Goal: Communication & Community: Answer question/provide support

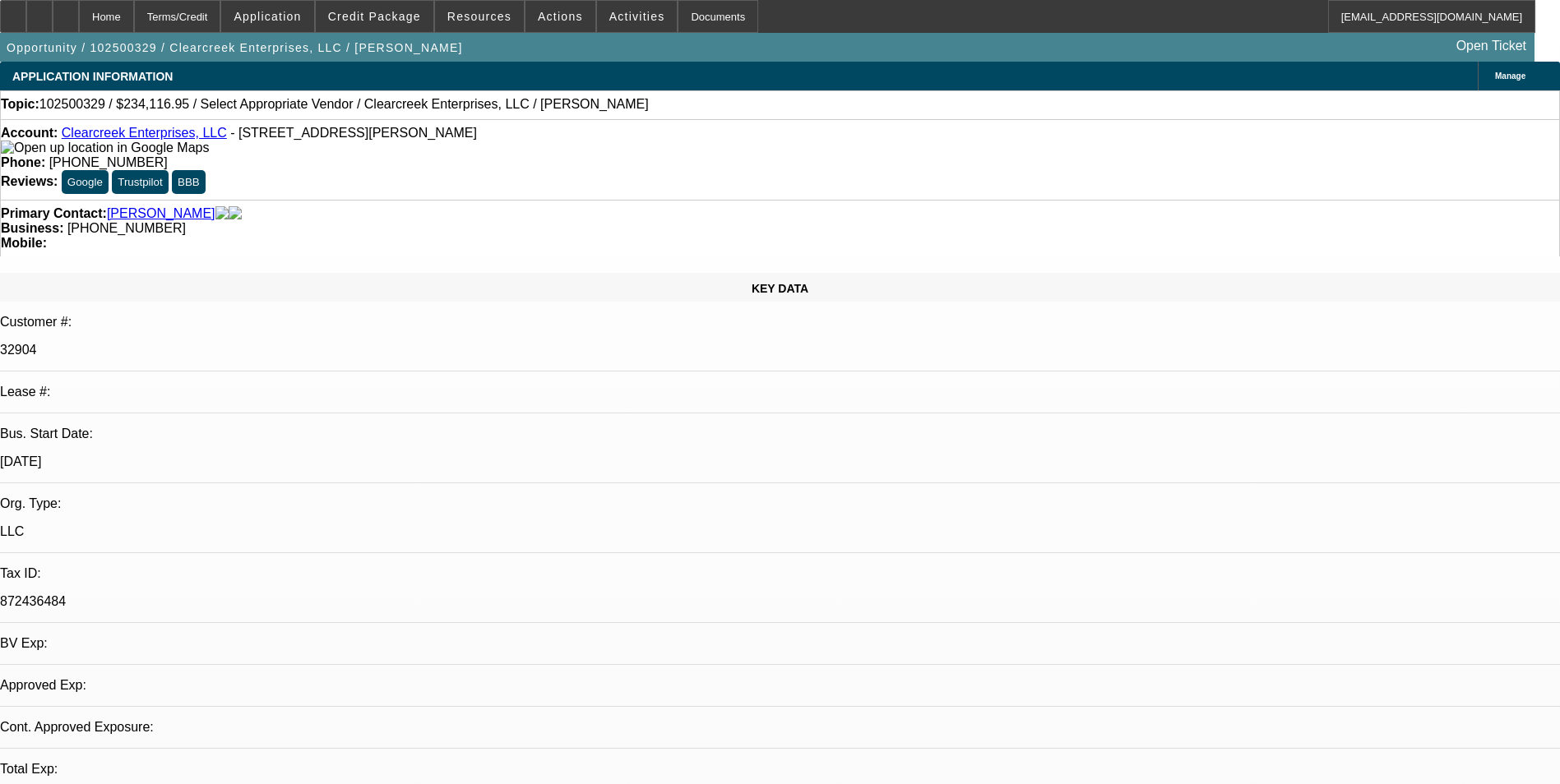
select select "0"
select select "2"
select select "0.1"
select select "1"
select select "2"
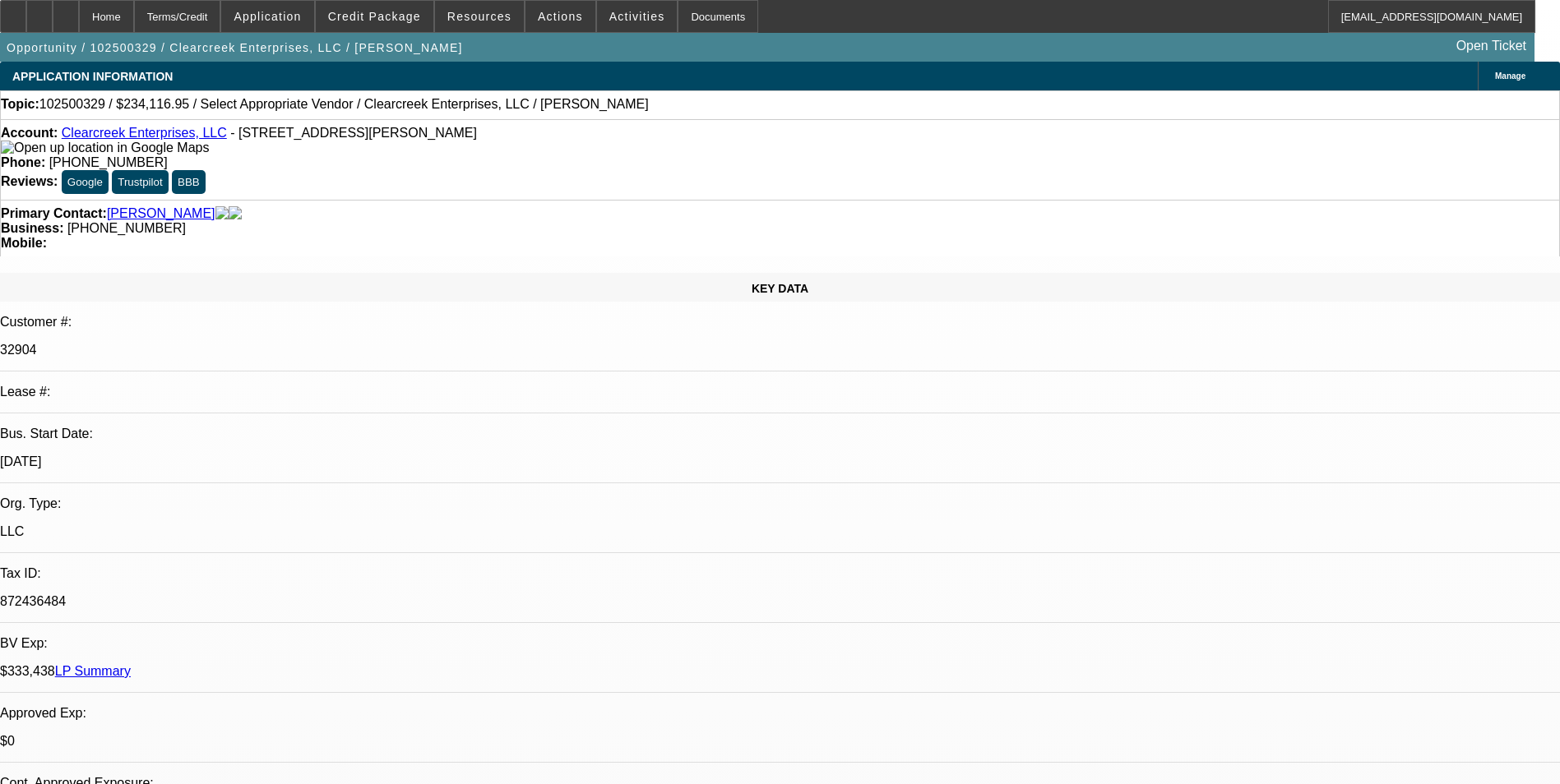
select select "4"
radio input "true"
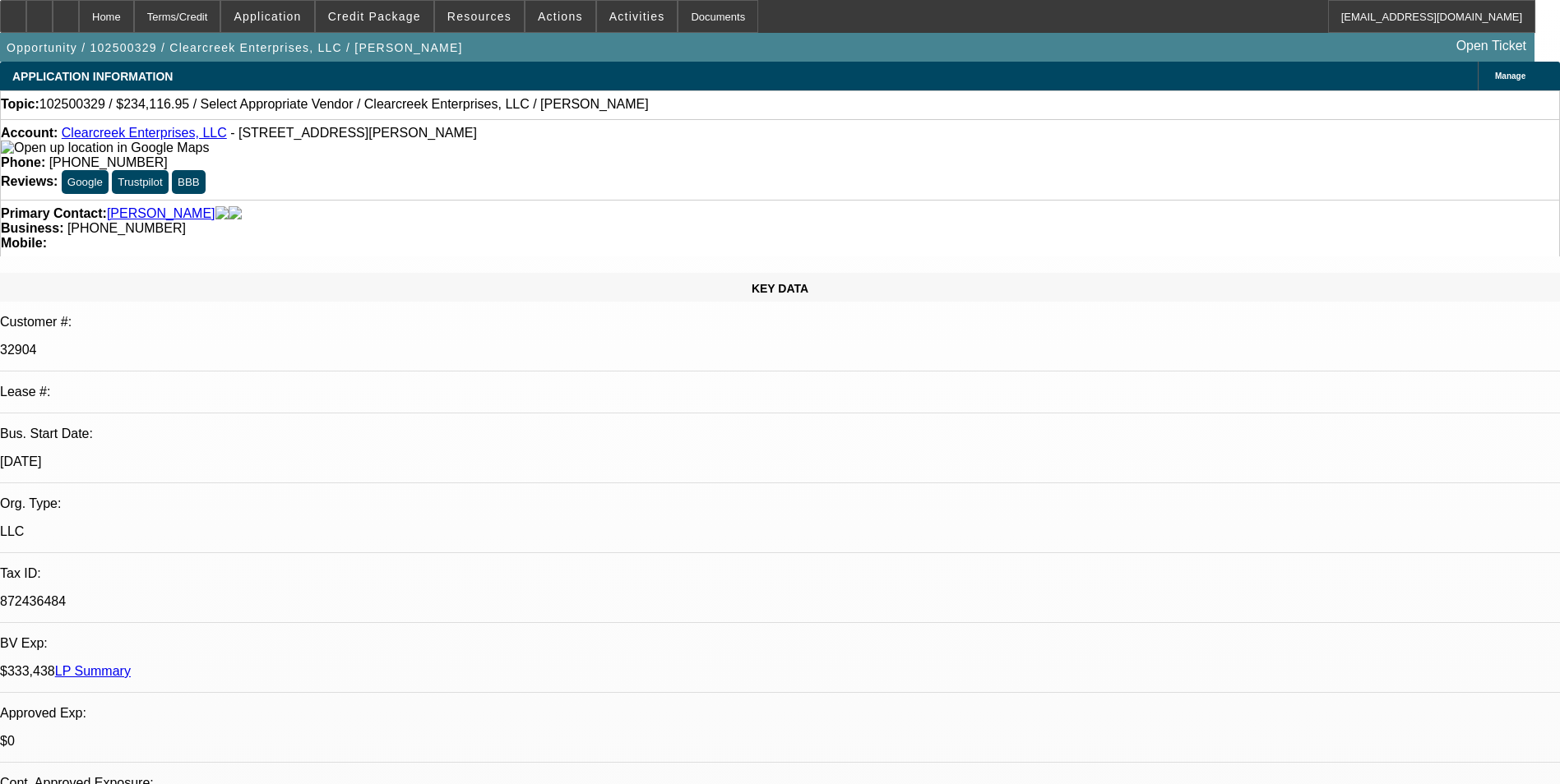
type textarea "Payment history good-on-time so far on all the active deals/GPS is active"
drag, startPoint x: 1439, startPoint y: 290, endPoint x: 1045, endPoint y: 283, distance: 394.1
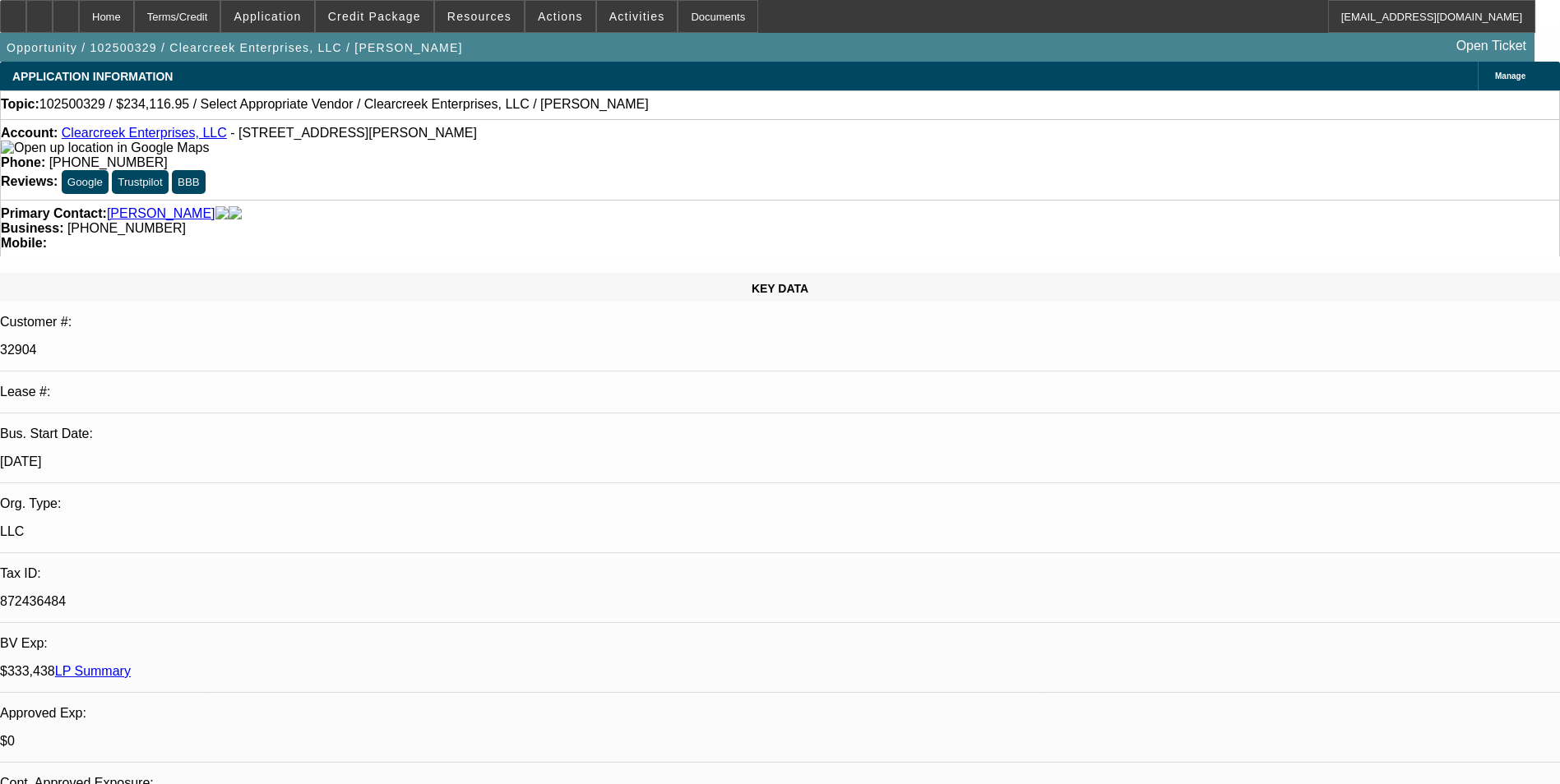
radio input "false"
radio input "true"
select select "0"
select select "2"
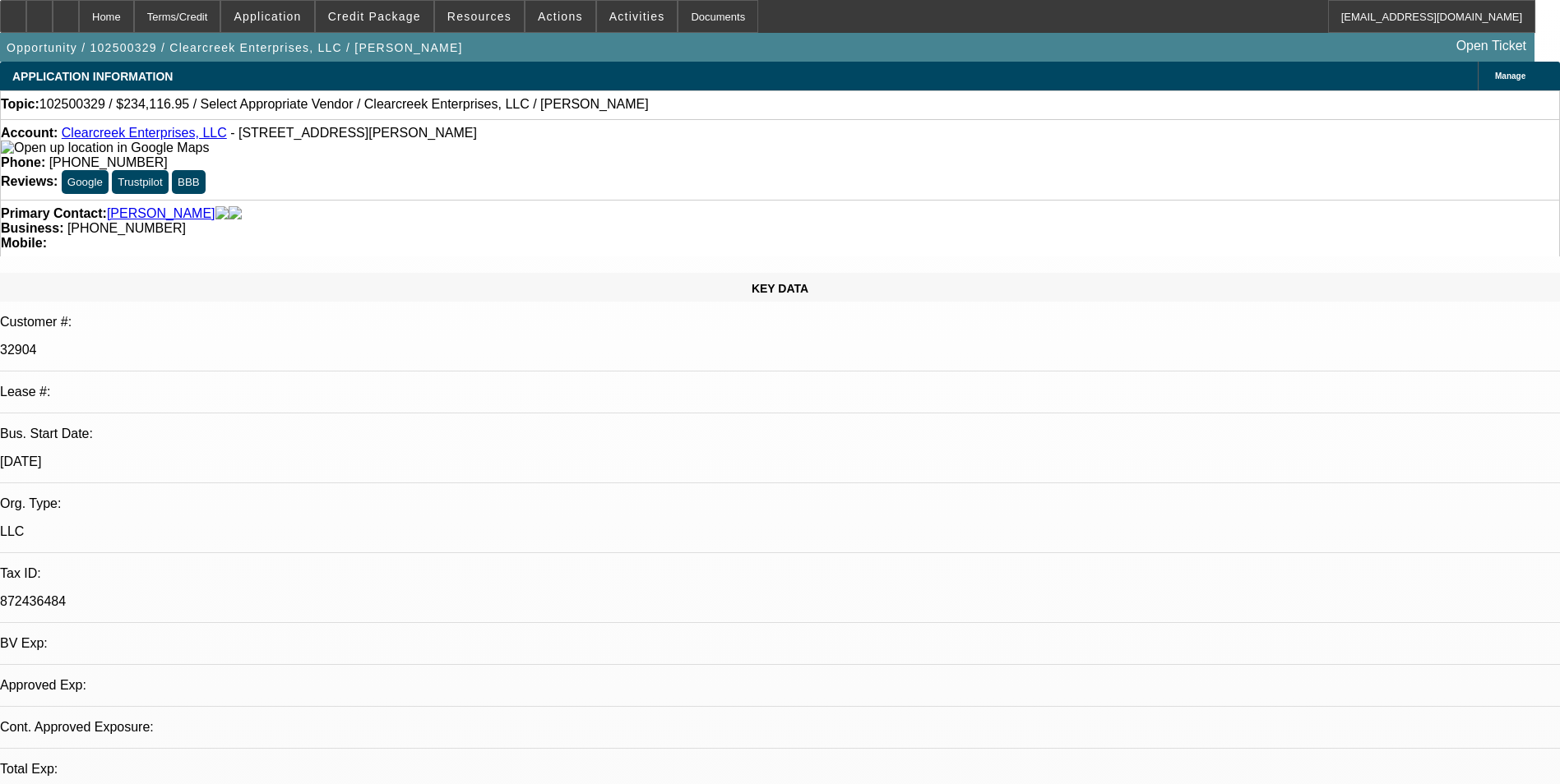
select select "0.1"
select select "1"
select select "2"
select select "4"
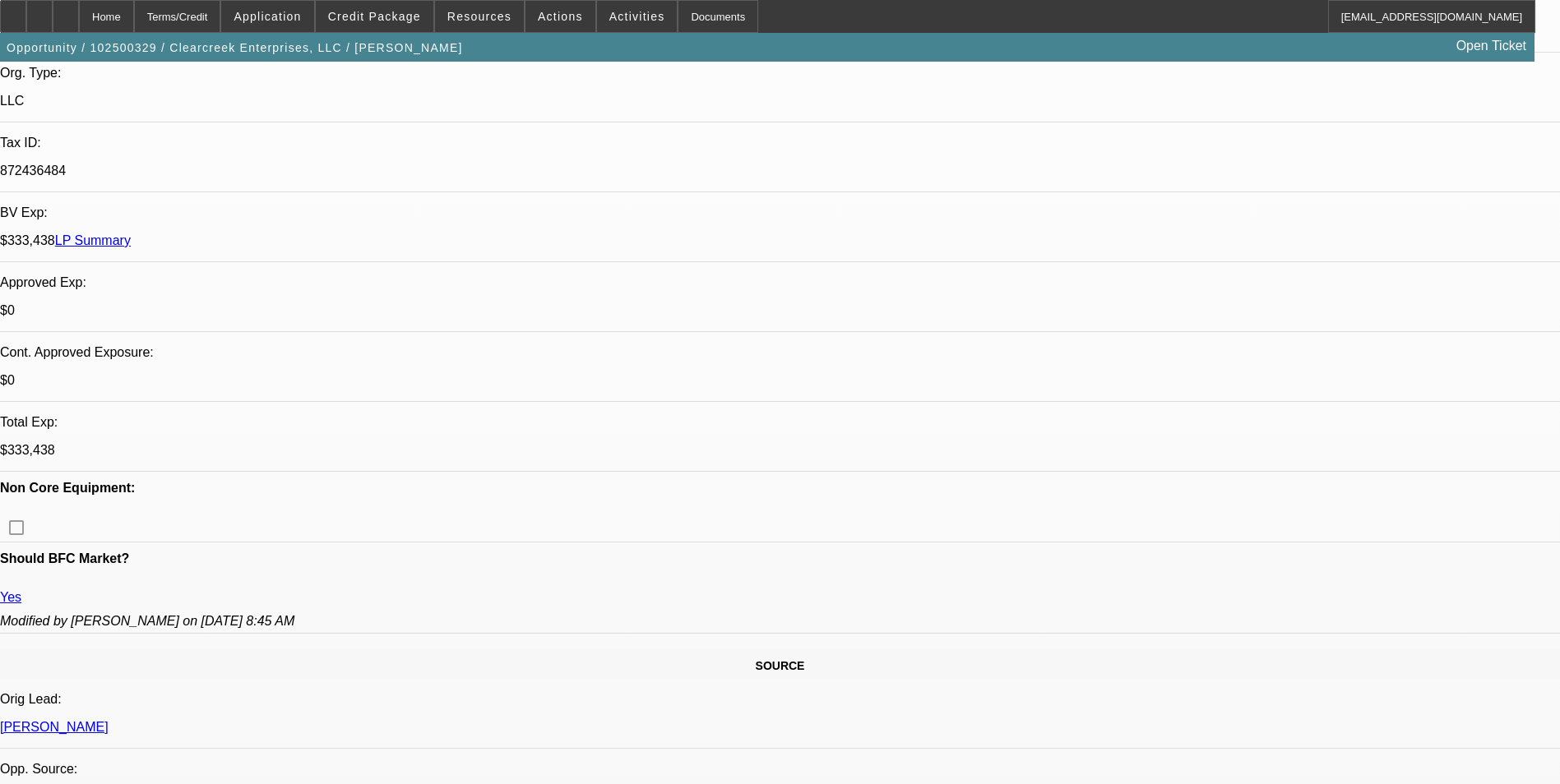
scroll to position [657, 0]
